Goal: Task Accomplishment & Management: Manage account settings

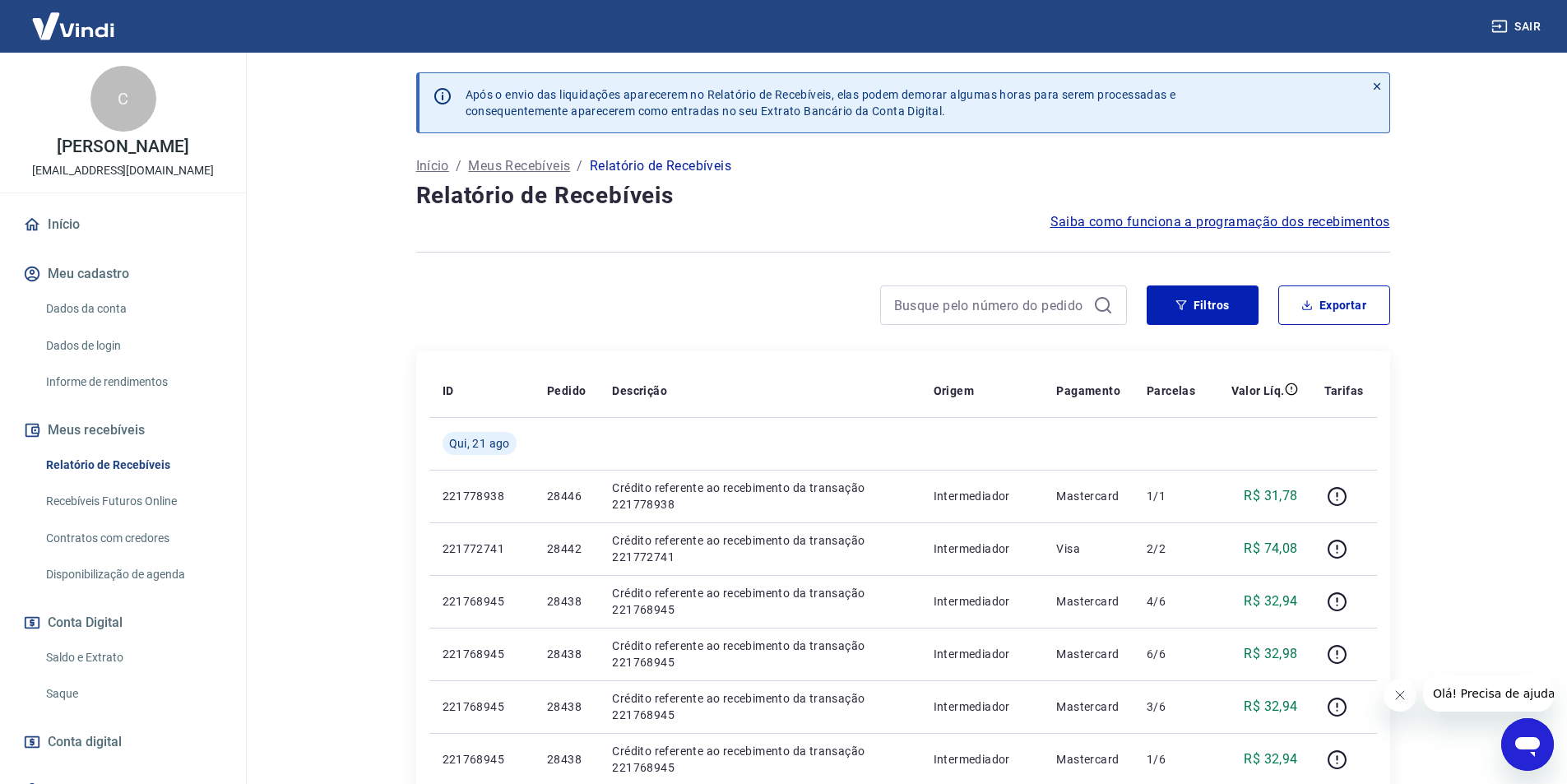
click at [105, 657] on link "Saldo e Extrato" at bounding box center [133, 657] width 186 height 34
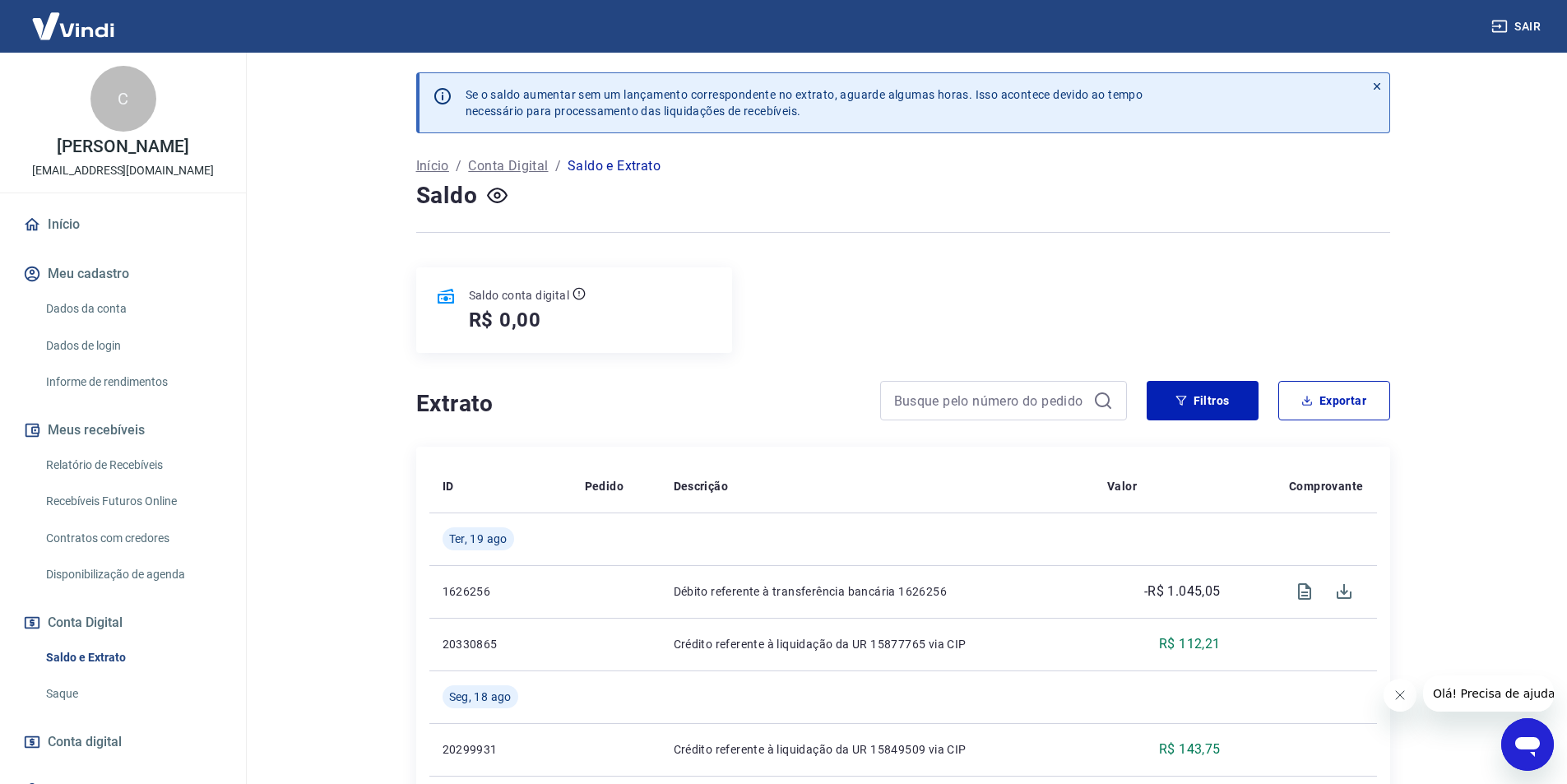
click at [157, 462] on link "Relatório de Recebíveis" at bounding box center [133, 465] width 186 height 34
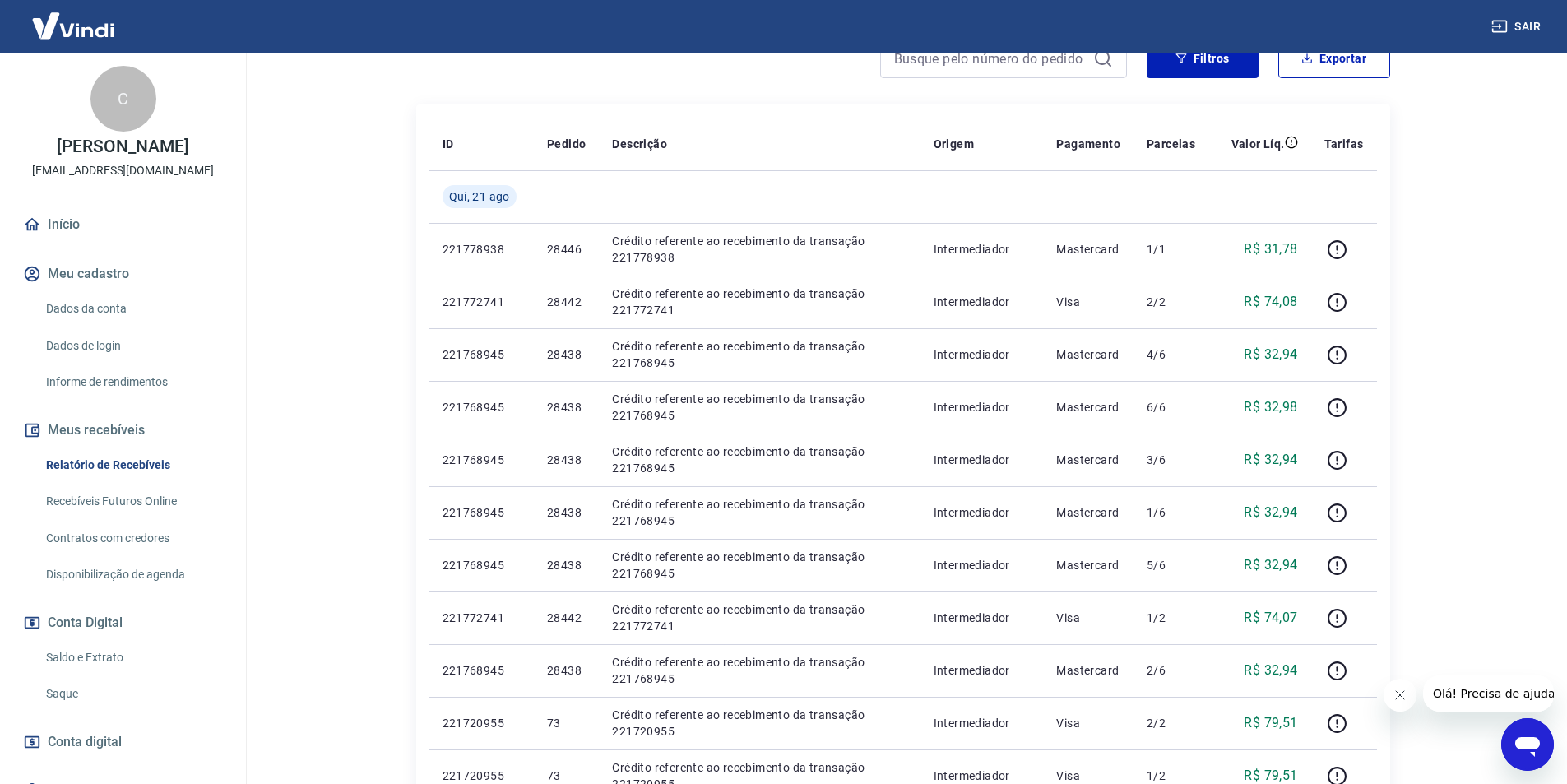
scroll to position [329, 0]
